Goal: Transaction & Acquisition: Purchase product/service

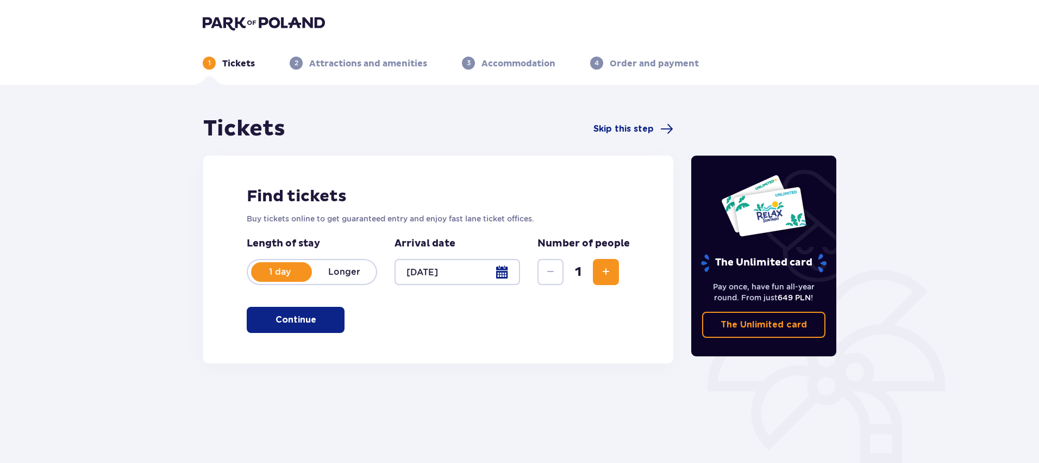
click at [318, 319] on span "button" at bounding box center [318, 319] width 13 height 13
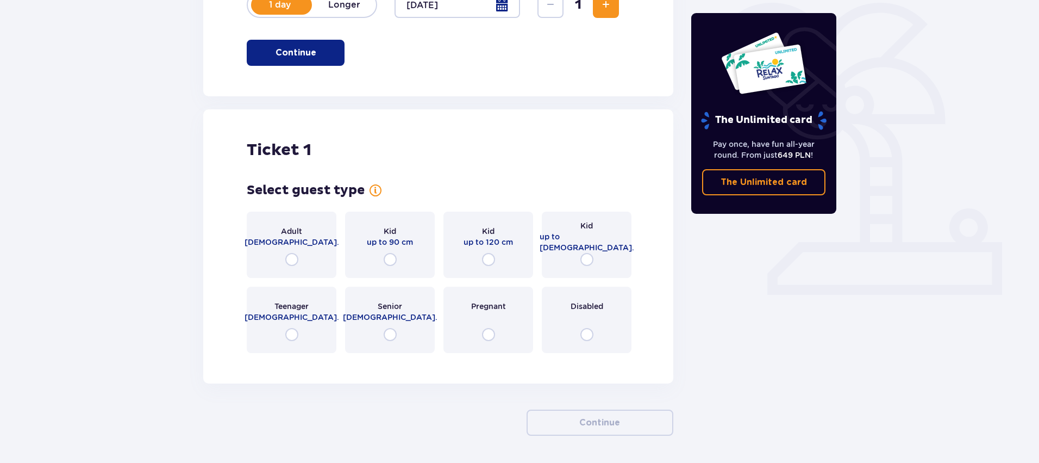
scroll to position [305, 0]
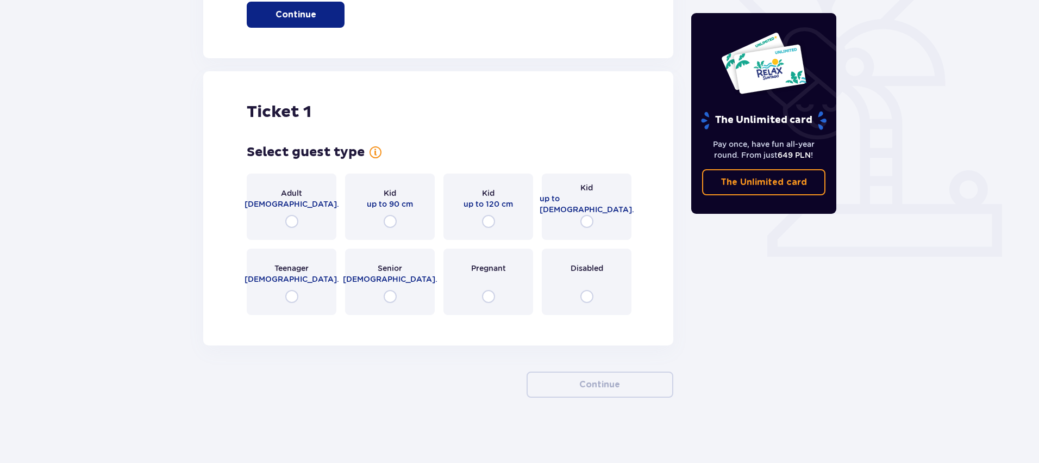
click at [320, 220] on div "Adult 18 - 65 y.o." at bounding box center [292, 206] width 90 height 66
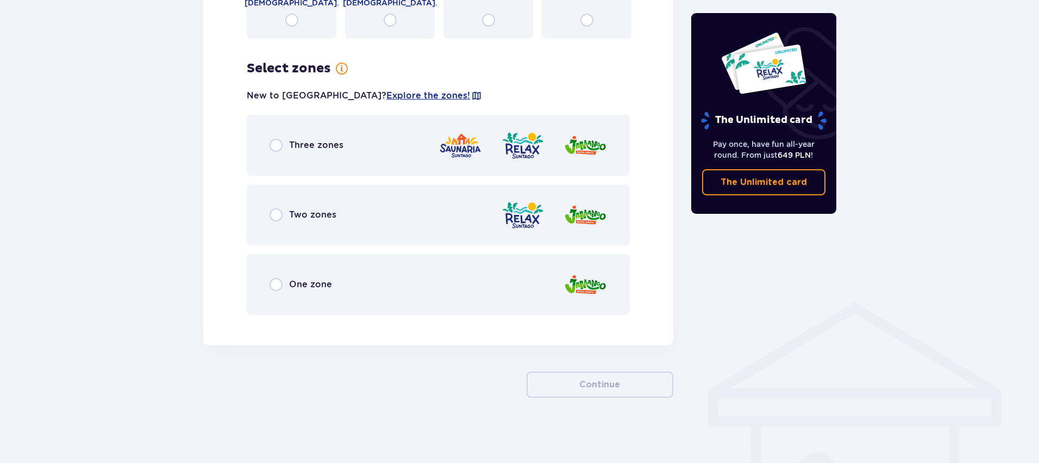
scroll to position [0, 0]
click at [295, 141] on span "Three zones" at bounding box center [316, 145] width 54 height 12
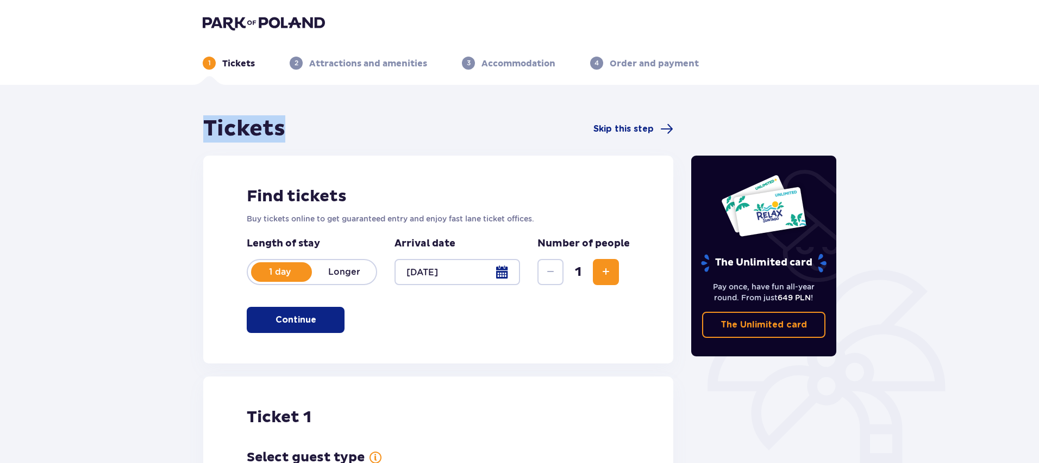
drag, startPoint x: 208, startPoint y: 125, endPoint x: 293, endPoint y: 130, distance: 86.0
click at [293, 130] on div "Tickets Skip this step" at bounding box center [438, 128] width 470 height 27
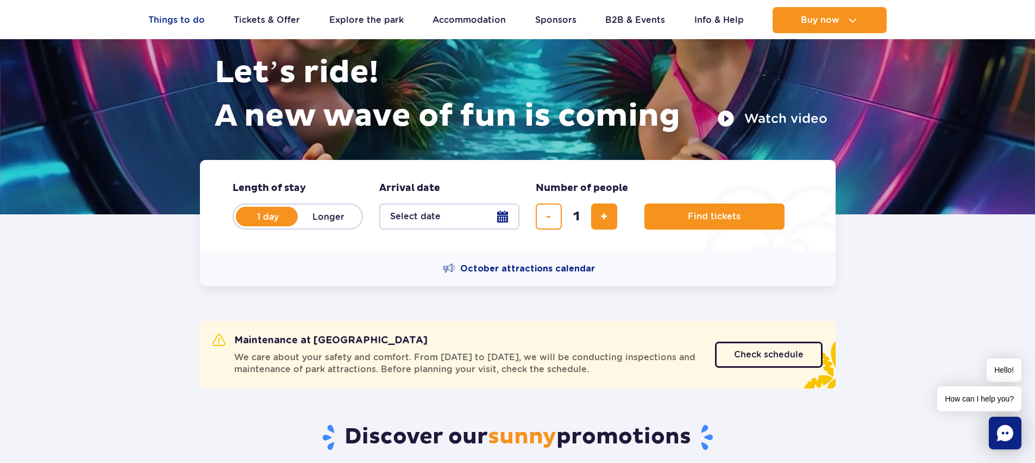
scroll to position [125, 0]
